Goal: Task Accomplishment & Management: Manage account settings

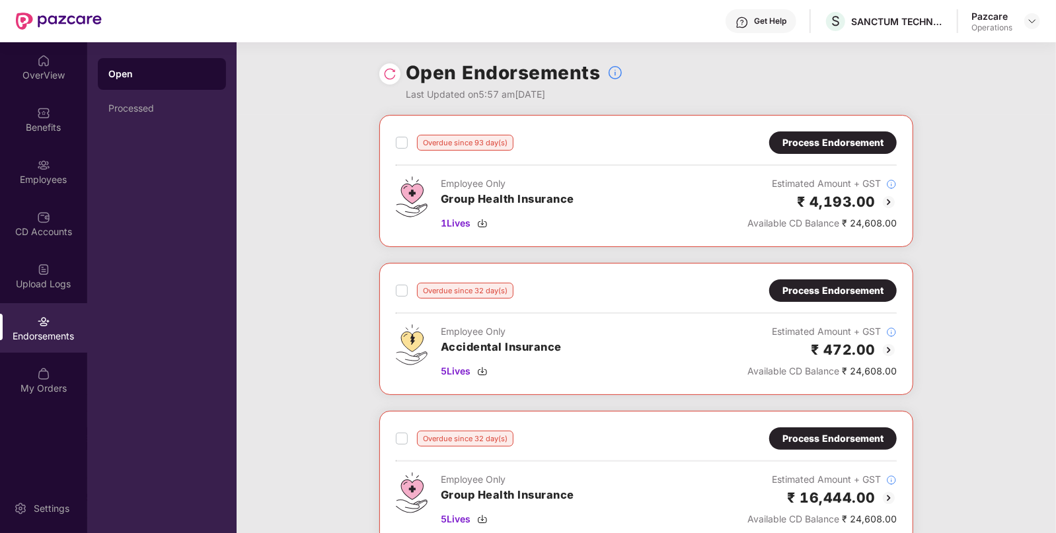
click at [843, 139] on div "Process Endorsement" at bounding box center [833, 143] width 101 height 15
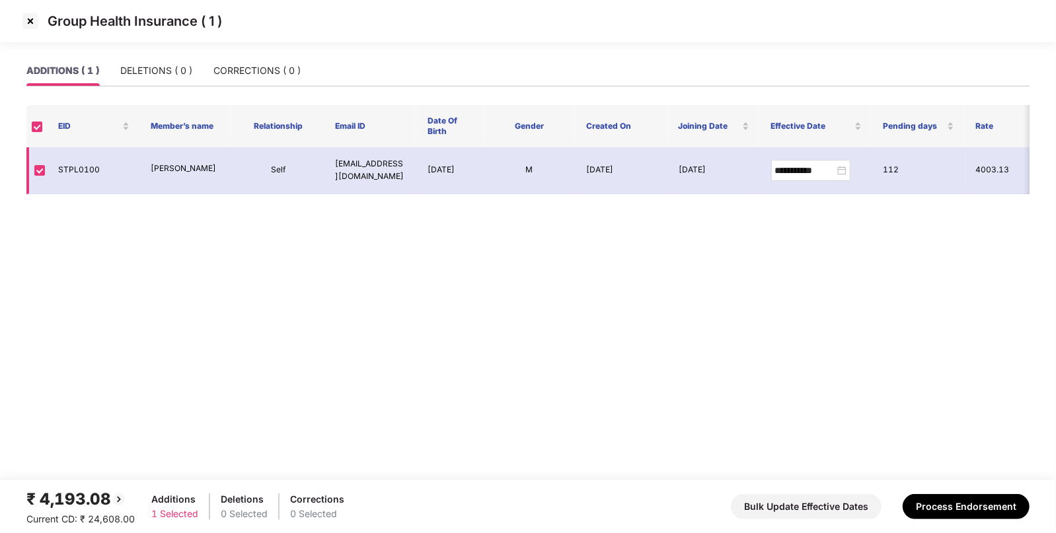
click at [58, 172] on td "STPL0100" at bounding box center [94, 170] width 93 height 47
copy td "STPL0100"
click at [32, 22] on img at bounding box center [30, 21] width 21 height 21
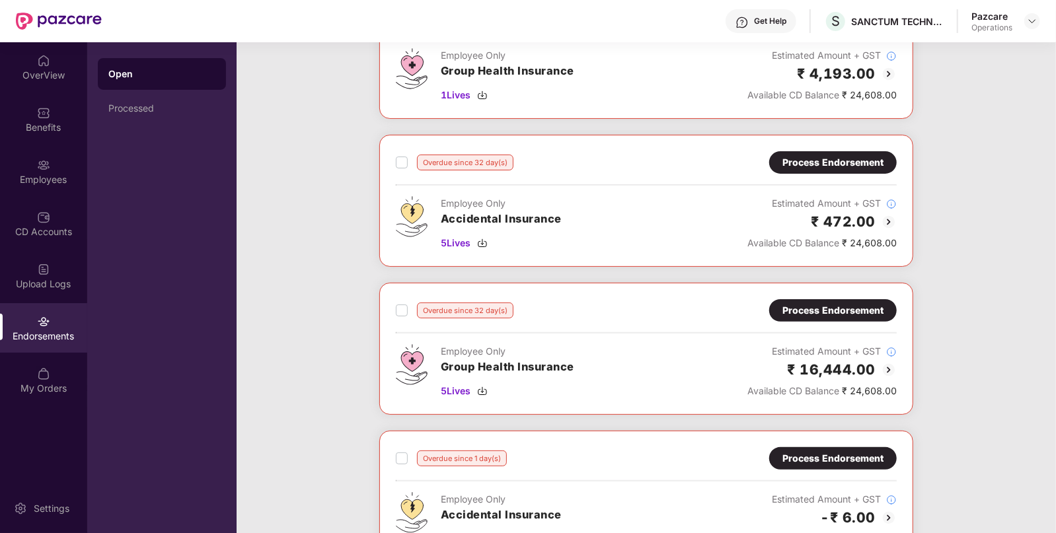
scroll to position [128, 0]
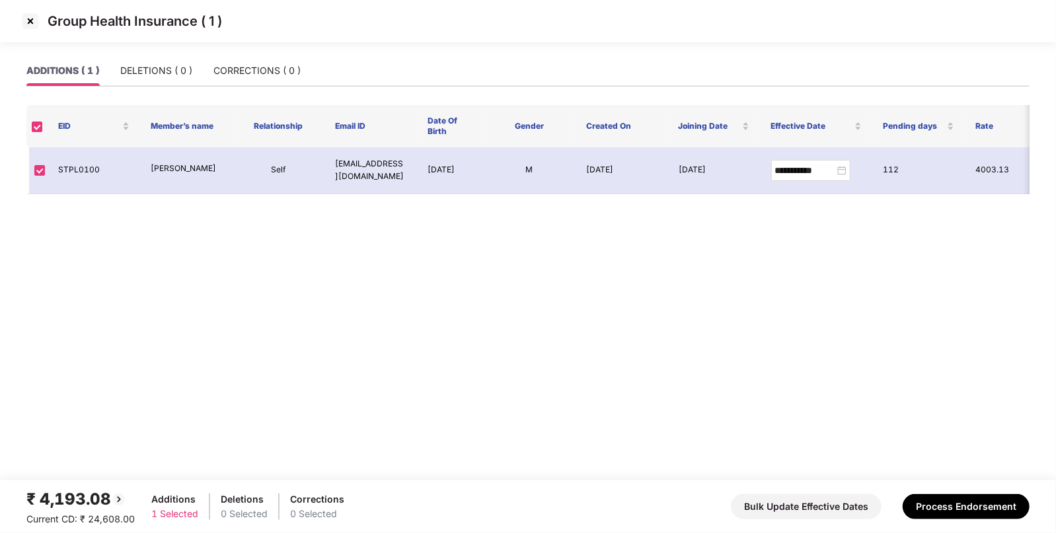
click at [30, 21] on img at bounding box center [30, 21] width 21 height 21
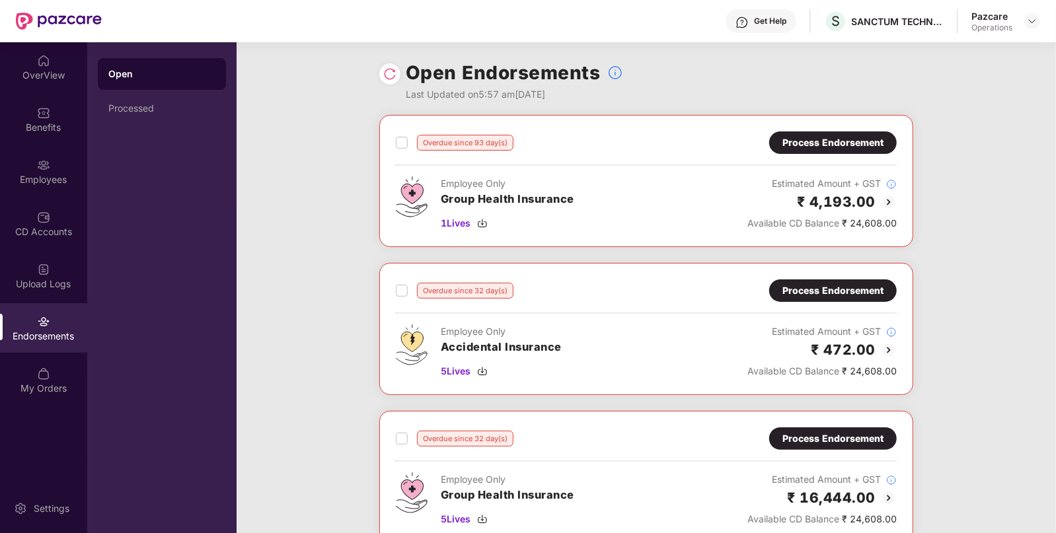
click at [853, 141] on div "Process Endorsement" at bounding box center [833, 143] width 101 height 15
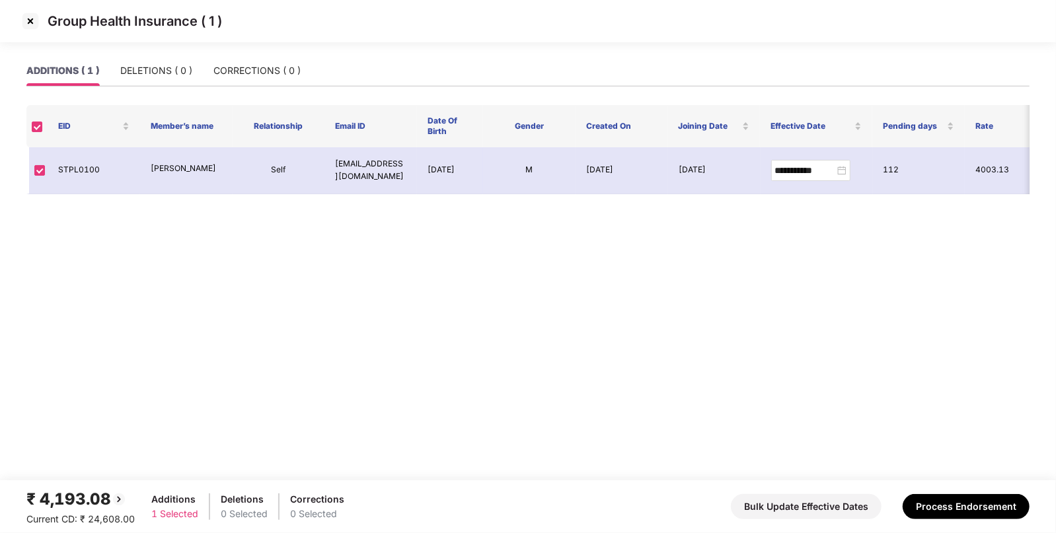
click at [32, 23] on img at bounding box center [30, 21] width 21 height 21
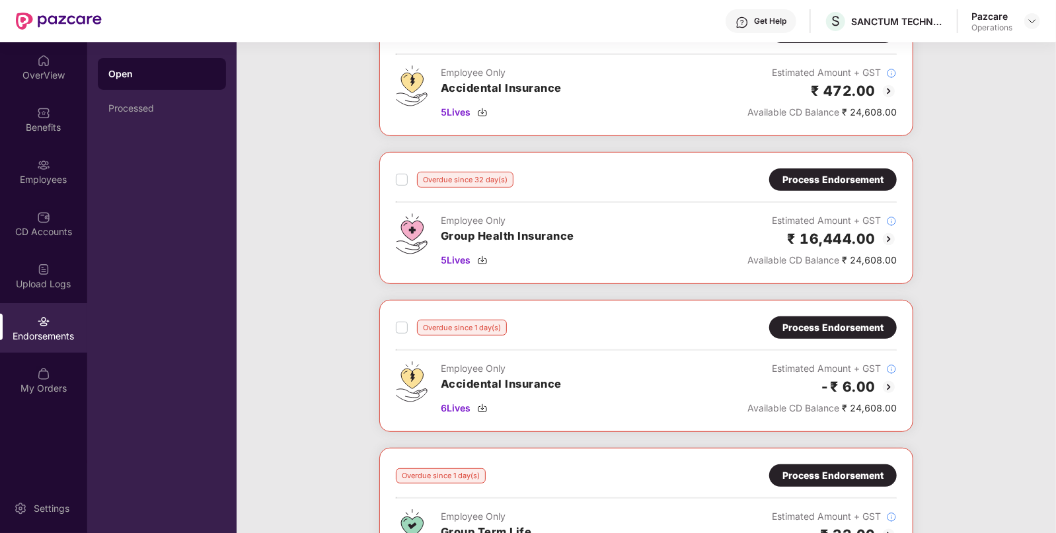
scroll to position [258, 0]
click at [460, 259] on span "5 Lives" at bounding box center [456, 261] width 30 height 15
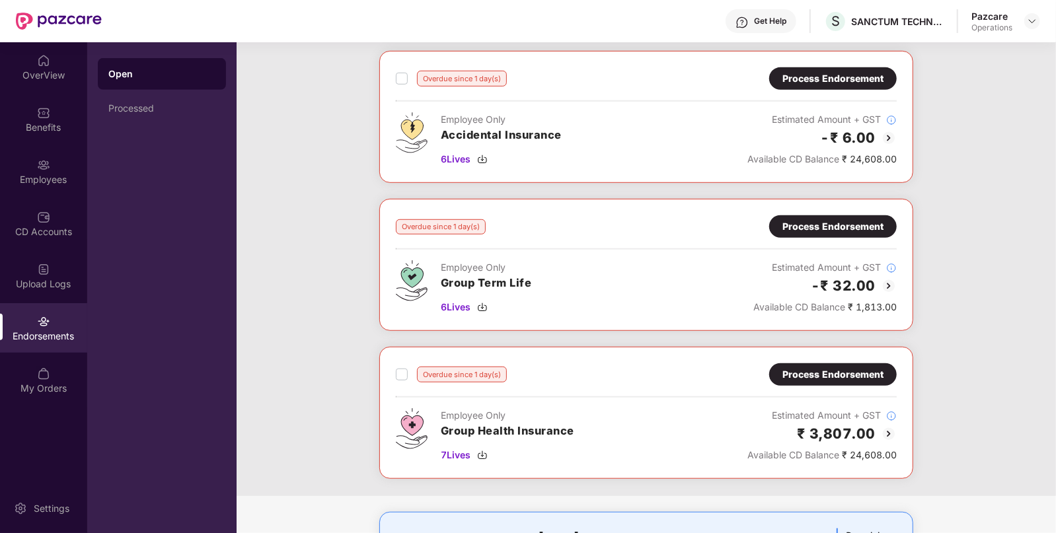
scroll to position [598, 0]
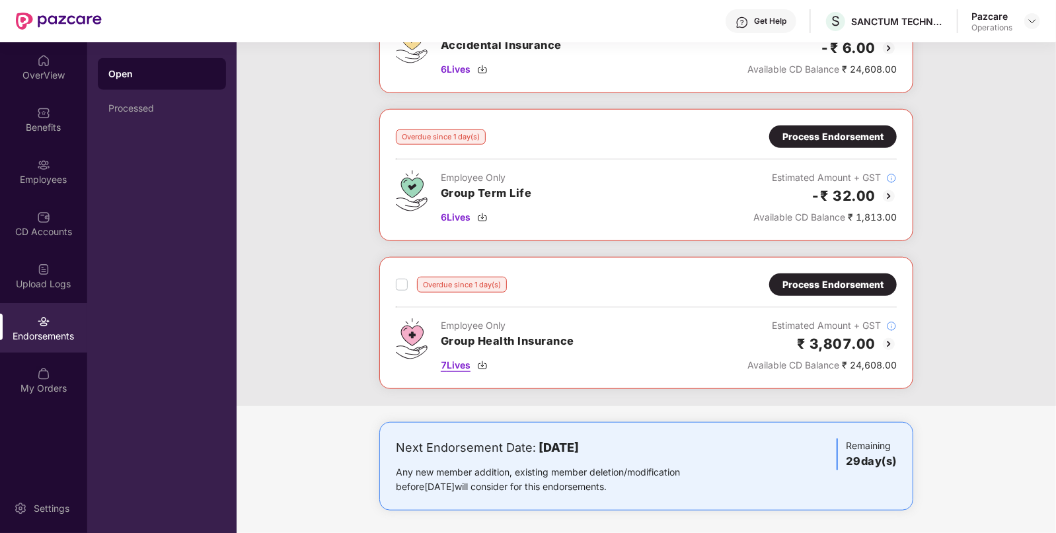
click at [465, 359] on span "7 Lives" at bounding box center [456, 365] width 30 height 15
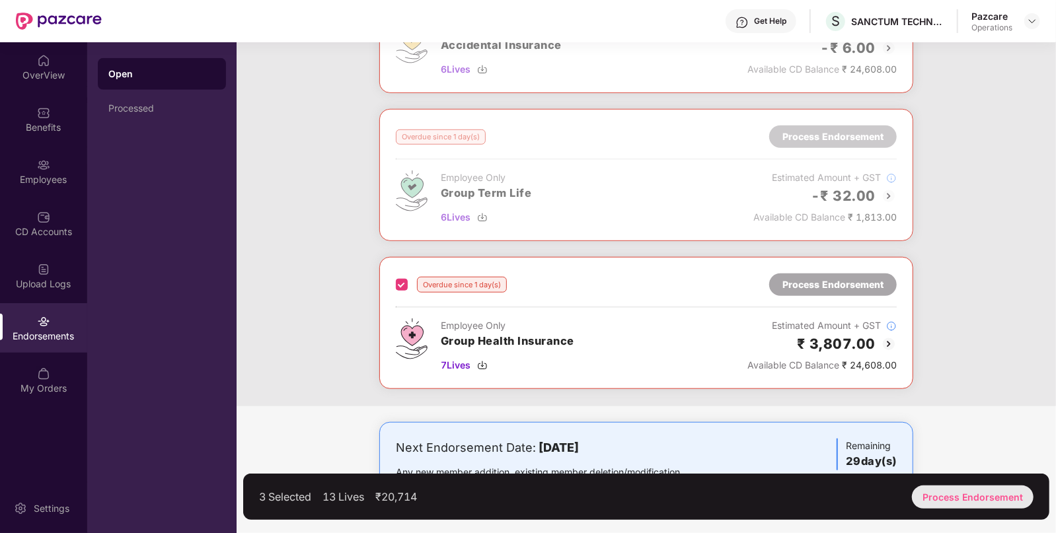
click at [966, 492] on div "Process Endorsement" at bounding box center [973, 497] width 122 height 23
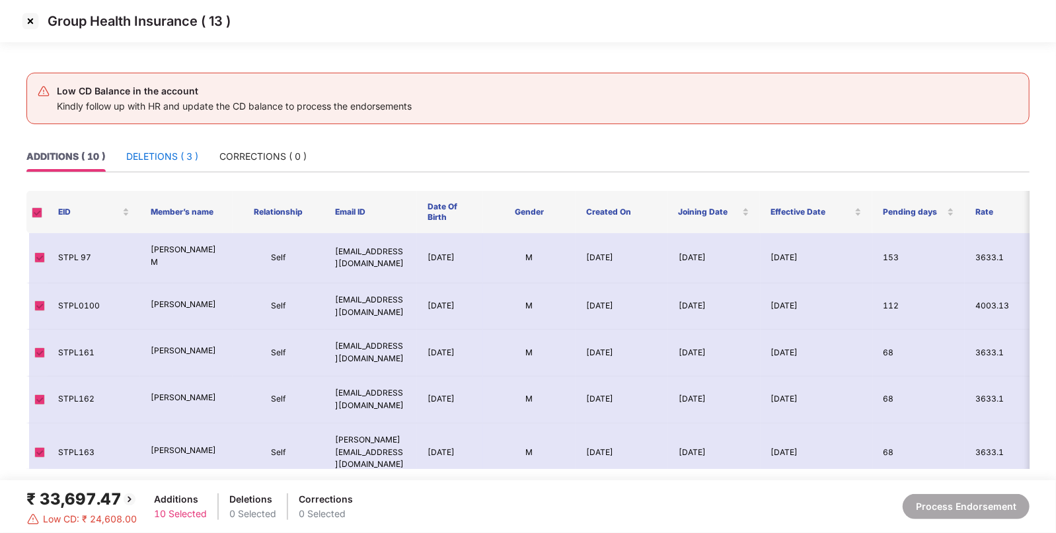
click at [156, 152] on div "DELETIONS ( 3 )" at bounding box center [162, 156] width 72 height 15
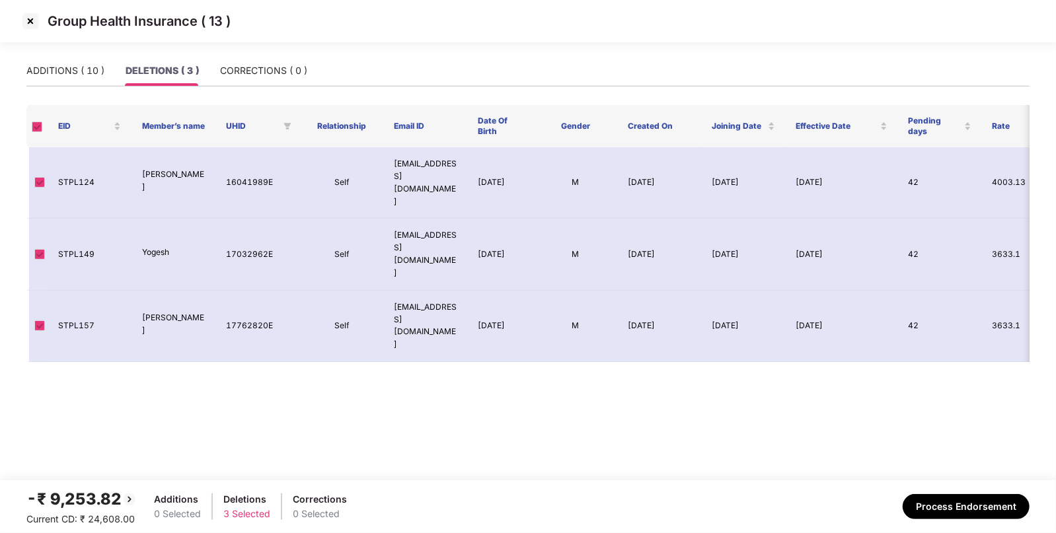
click at [29, 18] on img at bounding box center [30, 21] width 21 height 21
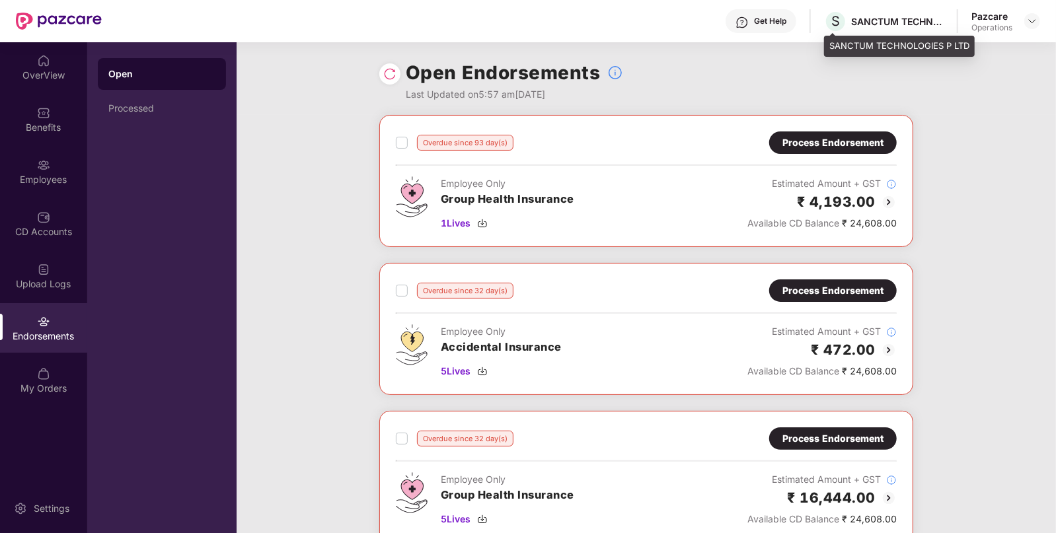
click at [868, 15] on div "SANCTUM TECHNOLOGIES P LTD" at bounding box center [897, 21] width 93 height 13
copy div "[DEMOGRAPHIC_DATA]"
click at [1031, 15] on div at bounding box center [1033, 21] width 16 height 16
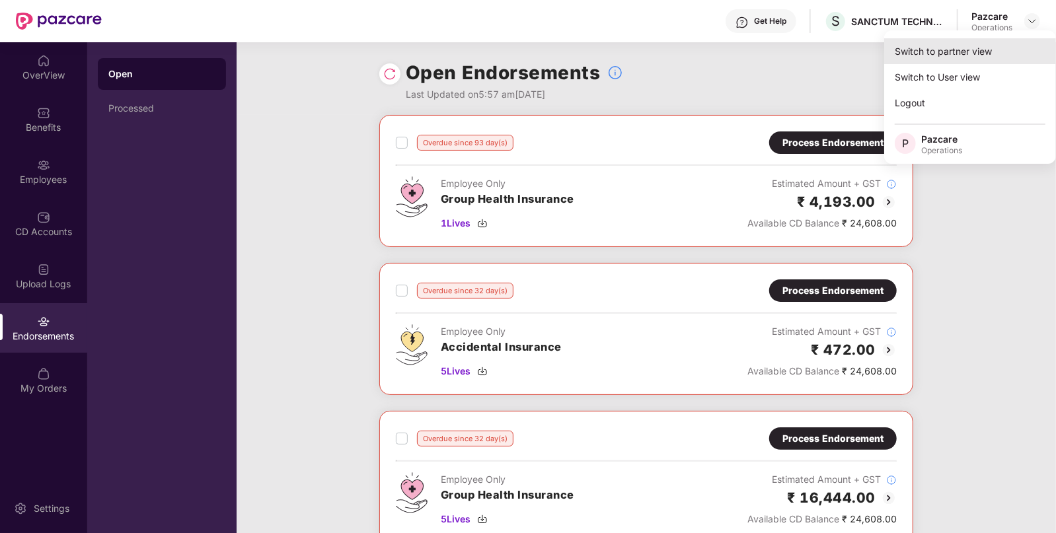
click at [957, 62] on div "Switch to partner view" at bounding box center [970, 51] width 172 height 26
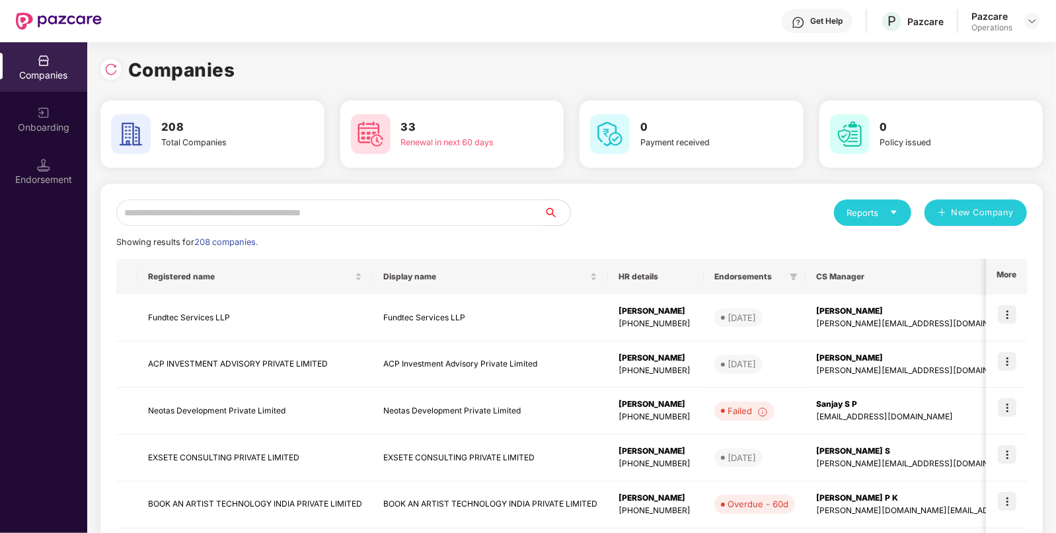
click at [428, 213] on input "text" at bounding box center [330, 213] width 428 height 26
paste input "*******"
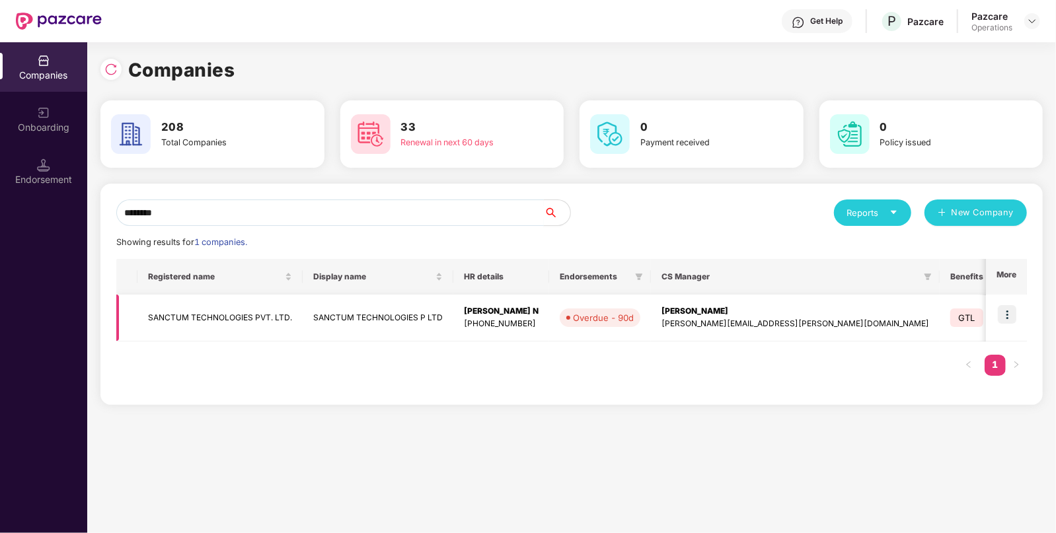
type input "*******"
click at [271, 327] on td "SANCTUM TECHNOLOGIES PVT. LTD." at bounding box center [219, 318] width 165 height 47
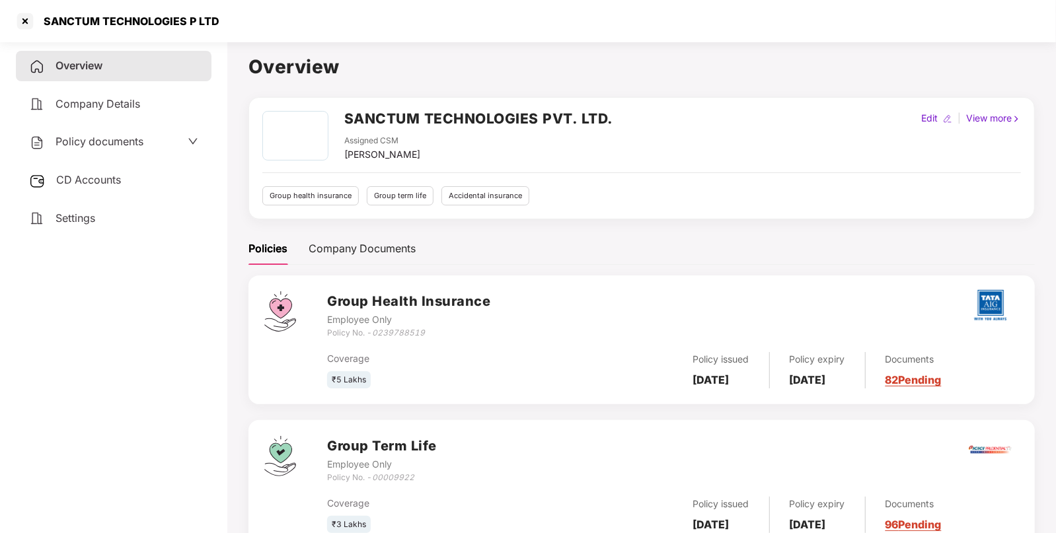
click at [141, 184] on div "CD Accounts" at bounding box center [114, 180] width 196 height 30
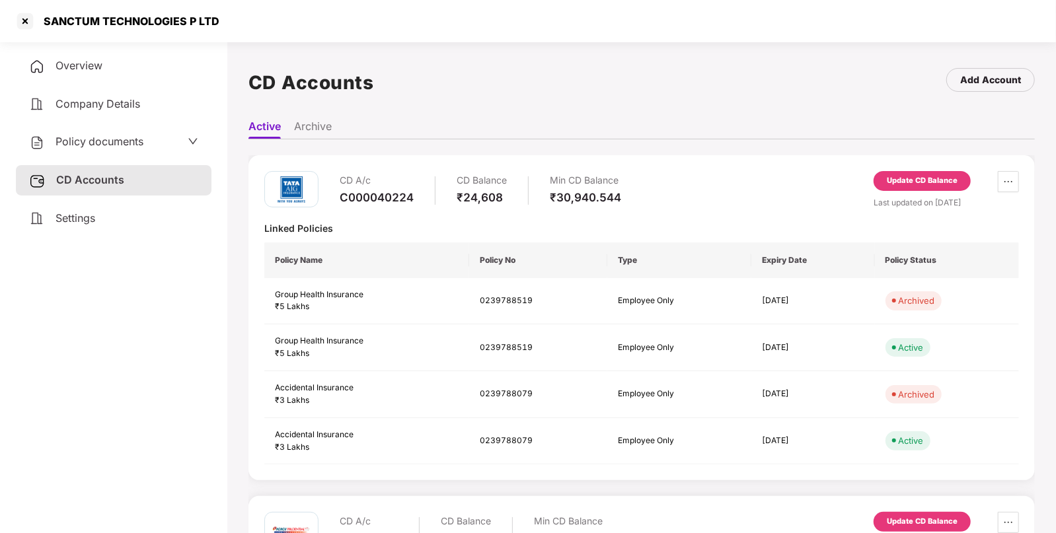
click at [939, 186] on div "Update CD Balance" at bounding box center [922, 181] width 71 height 12
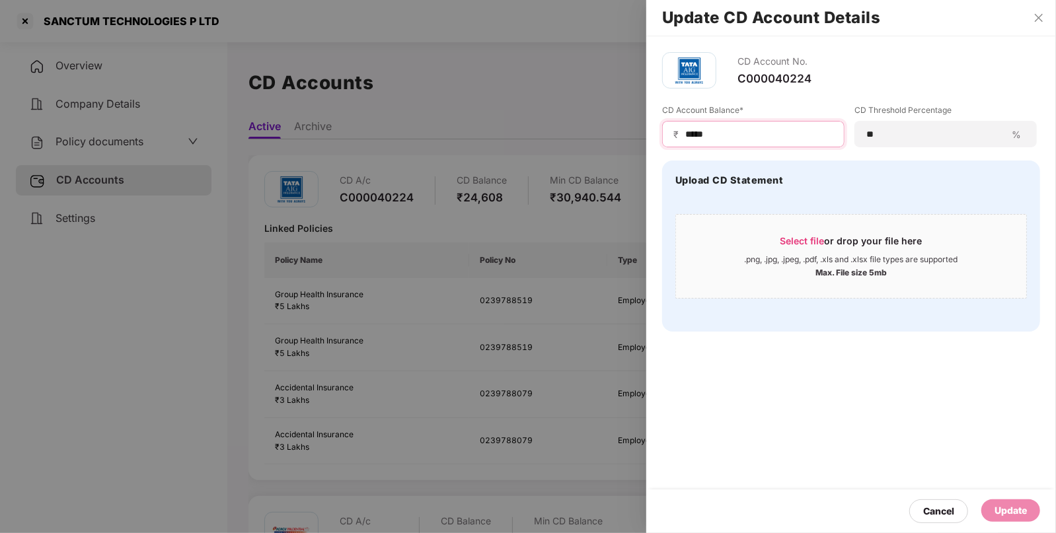
click at [793, 137] on input "*****" at bounding box center [758, 135] width 149 height 14
type input "******"
click at [1033, 519] on div "Update" at bounding box center [1011, 511] width 59 height 22
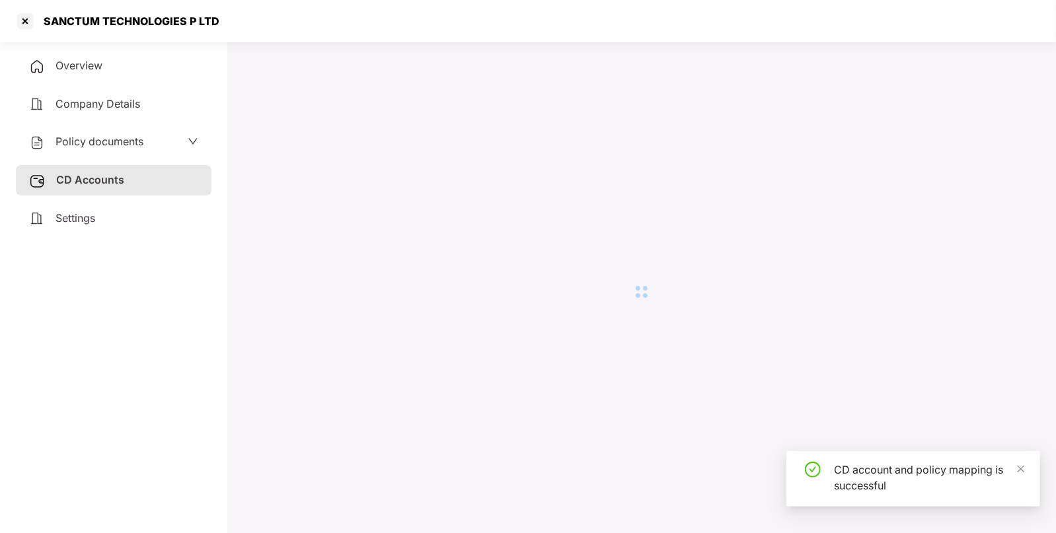
click at [20, 25] on div at bounding box center [25, 21] width 21 height 21
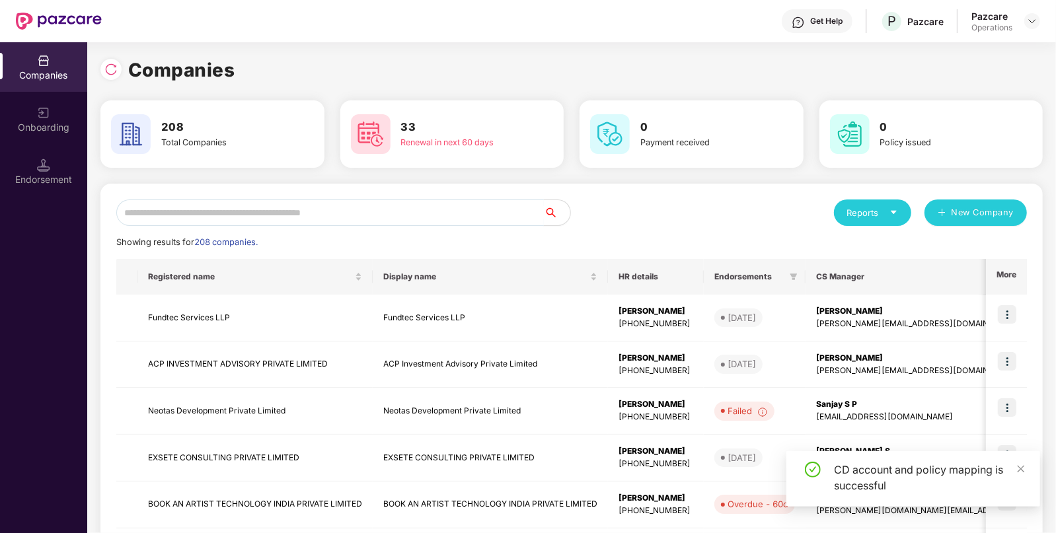
paste input "*******"
click at [399, 213] on input "*******" at bounding box center [330, 213] width 428 height 26
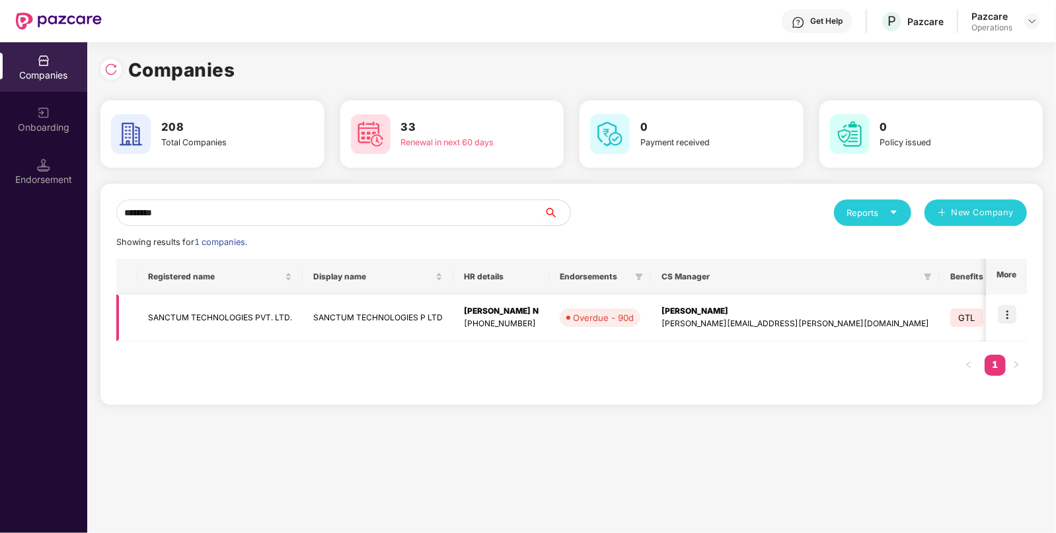
type input "*******"
click at [1011, 314] on img at bounding box center [1007, 314] width 19 height 19
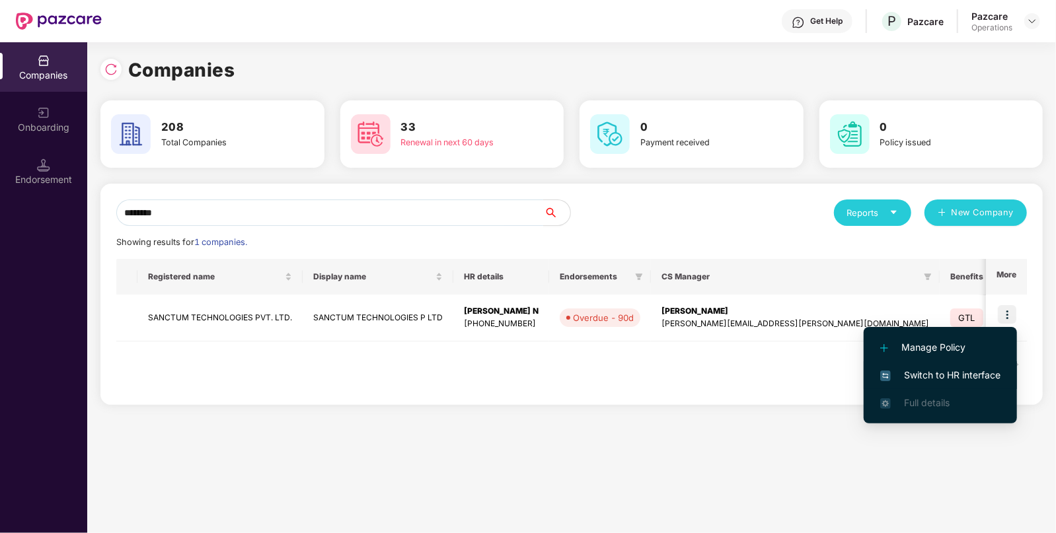
click at [976, 373] on span "Switch to HR interface" at bounding box center [940, 375] width 120 height 15
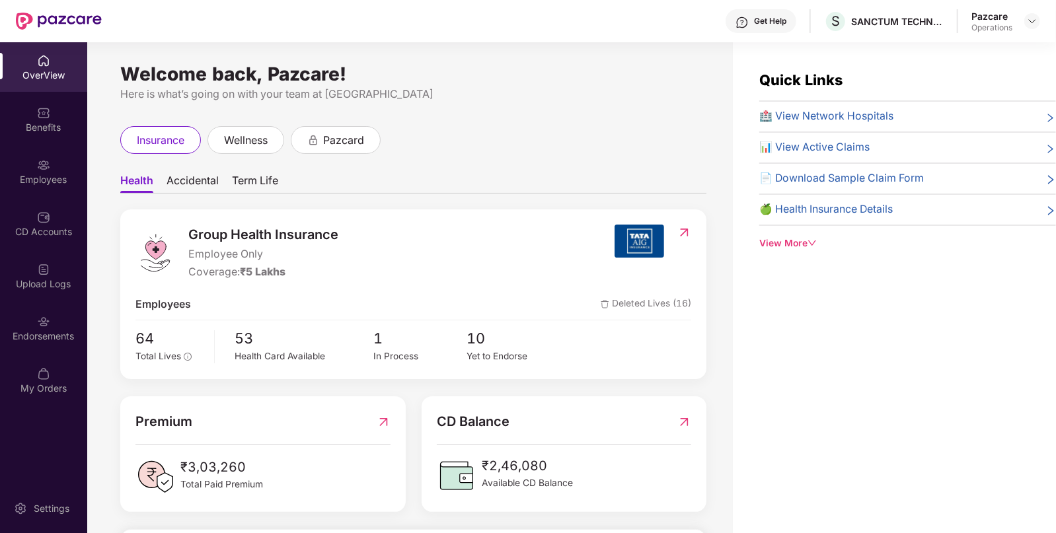
click at [63, 340] on div "Endorsements" at bounding box center [43, 336] width 87 height 13
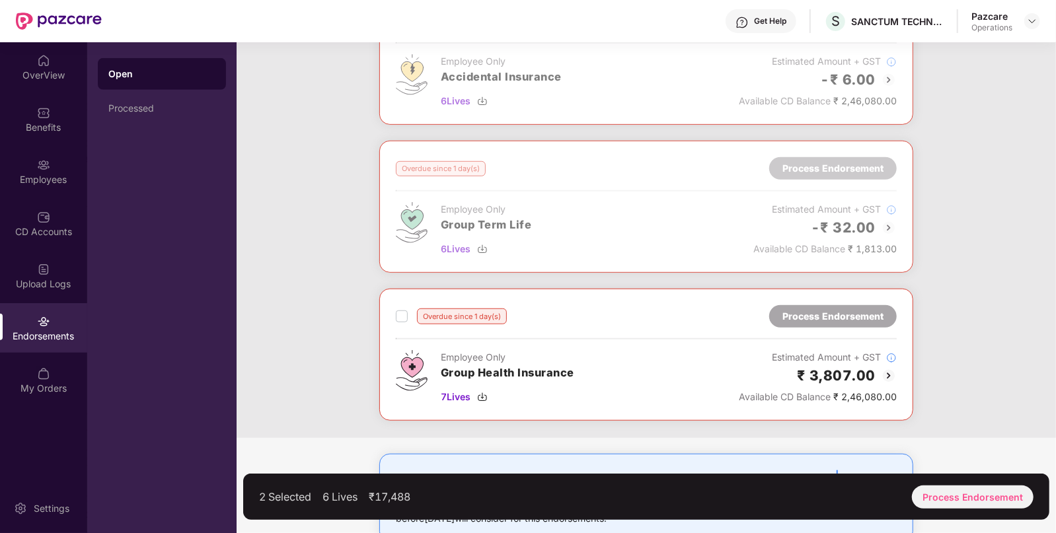
scroll to position [598, 0]
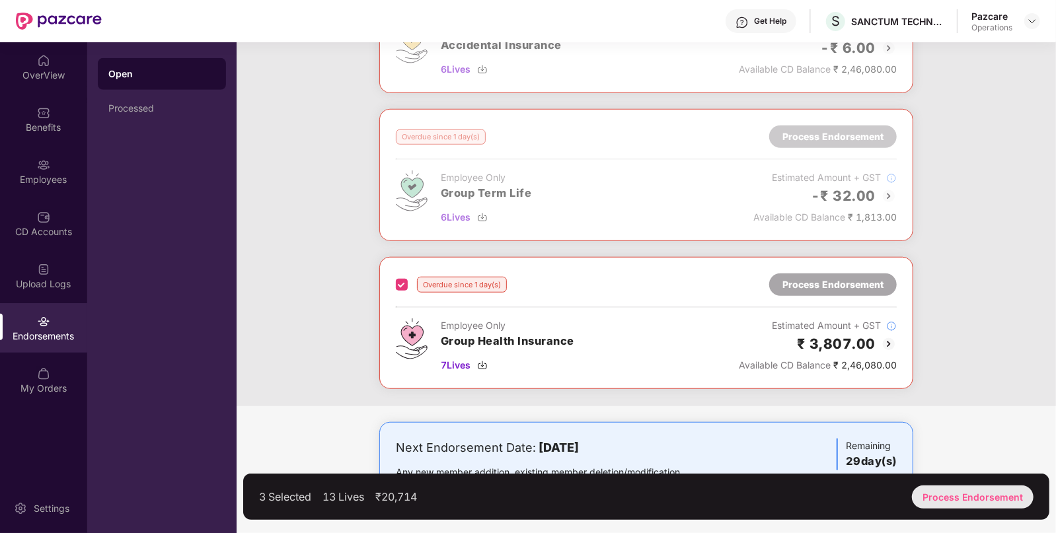
click at [965, 498] on div "Process Endorsement" at bounding box center [973, 497] width 122 height 23
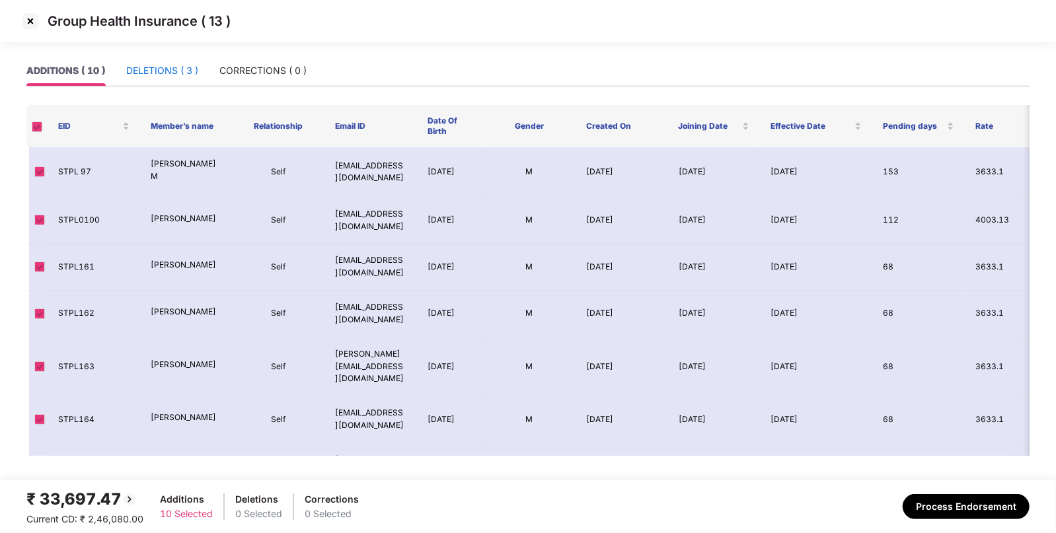
click at [195, 67] on div "DELETIONS ( 3 )" at bounding box center [162, 70] width 72 height 15
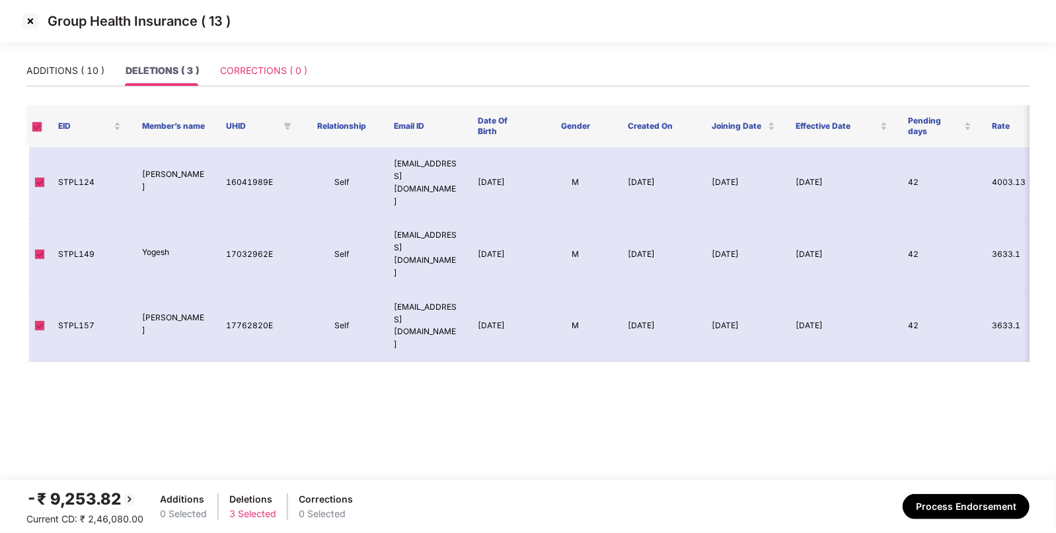
click at [260, 63] on div "CORRECTIONS ( 0 )" at bounding box center [263, 71] width 87 height 30
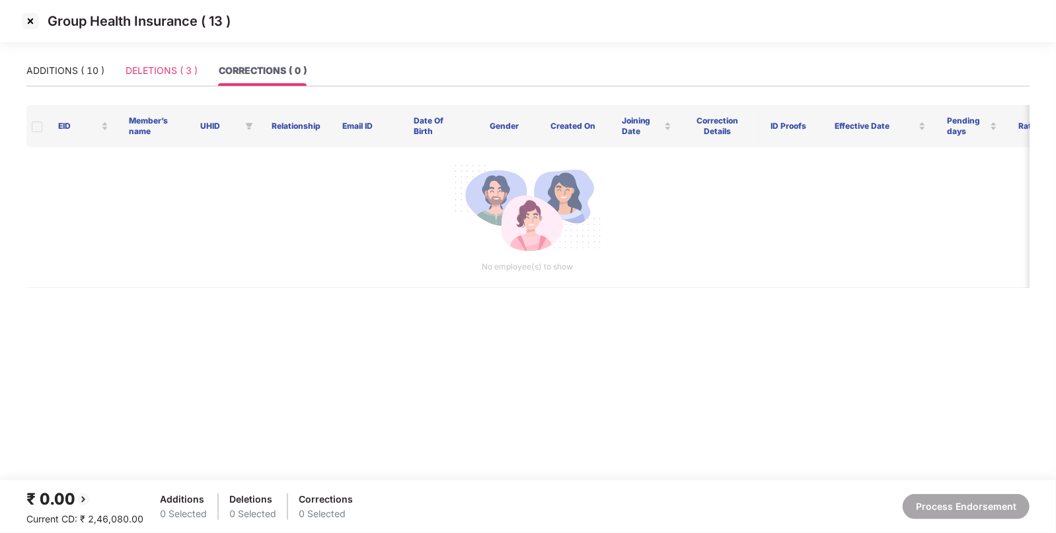
click at [190, 79] on div "DELETIONS ( 3 )" at bounding box center [162, 71] width 72 height 30
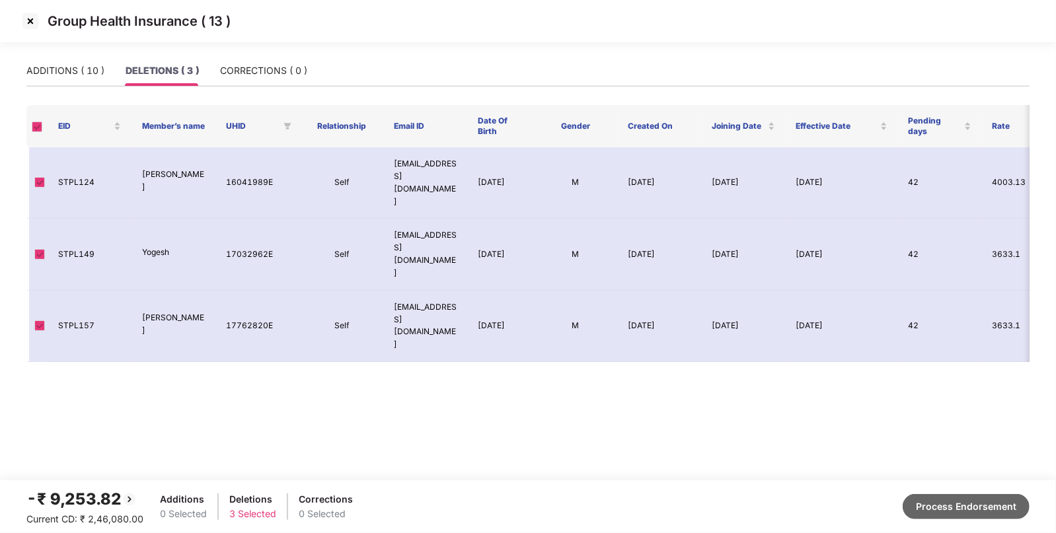
click at [990, 498] on button "Process Endorsement" at bounding box center [966, 506] width 127 height 25
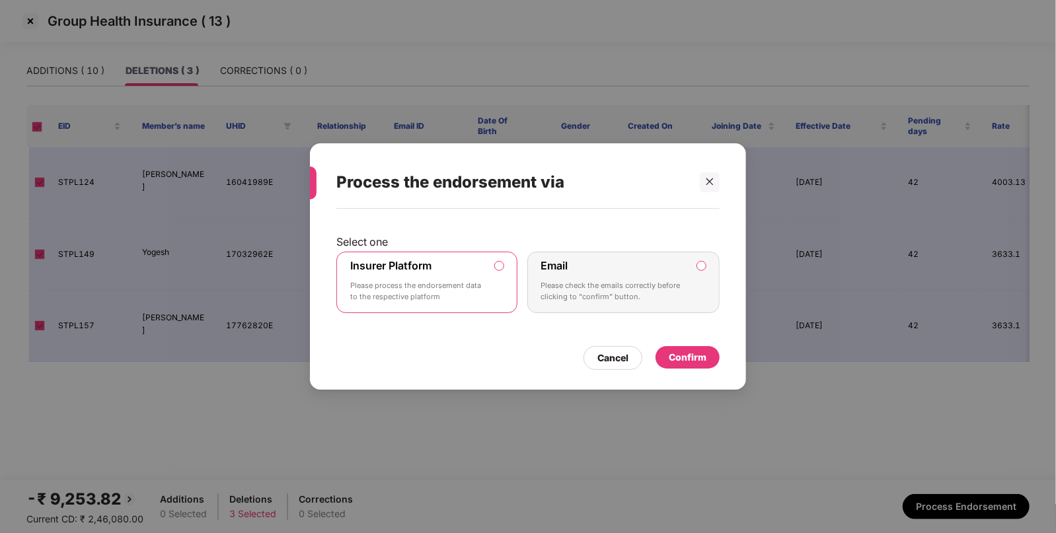
drag, startPoint x: 734, startPoint y: 360, endPoint x: 723, endPoint y: 361, distance: 10.6
click at [734, 361] on div "Select one Insurer Platform Please process the endorsement data to the respecti…" at bounding box center [528, 293] width 436 height 169
click at [690, 360] on div "Confirm" at bounding box center [688, 357] width 38 height 15
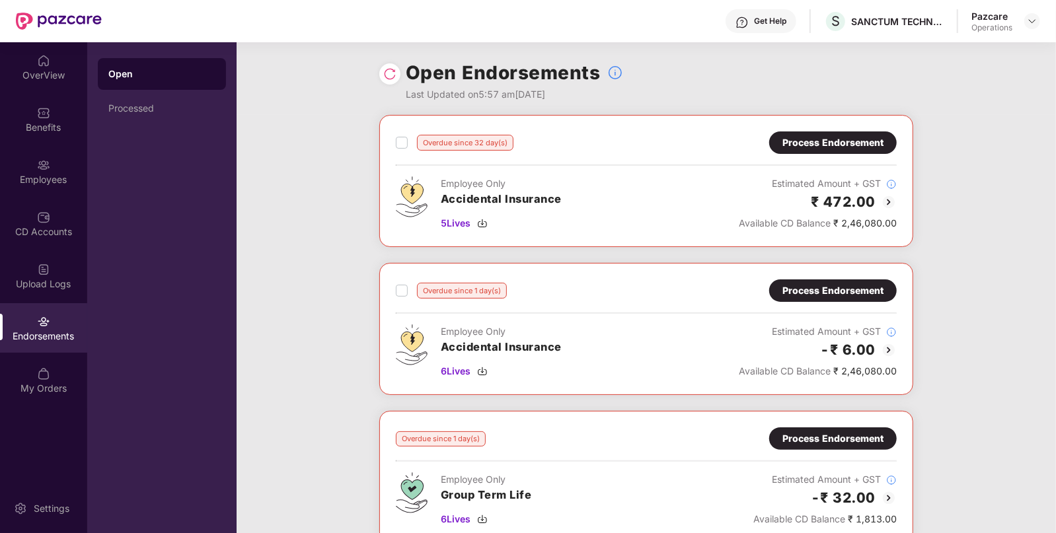
click at [504, 432] on div "Overdue since 1 day(s) Process Endorsement" at bounding box center [646, 439] width 501 height 22
click at [464, 223] on span "5 Lives" at bounding box center [456, 223] width 30 height 15
click at [453, 369] on span "6 Lives" at bounding box center [456, 371] width 30 height 15
